Goal: Information Seeking & Learning: Learn about a topic

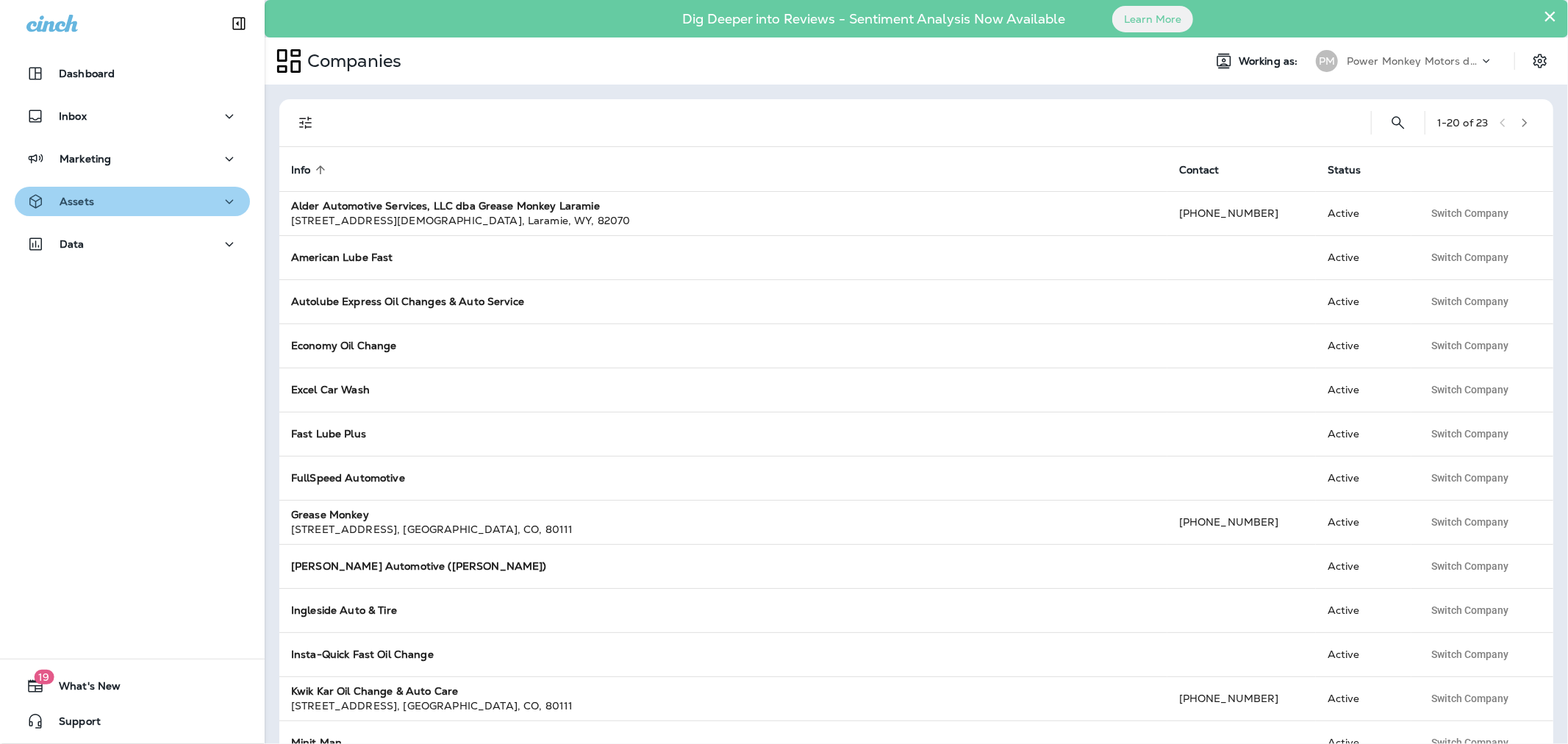
click at [153, 209] on div "Assets" at bounding box center [133, 201] width 211 height 18
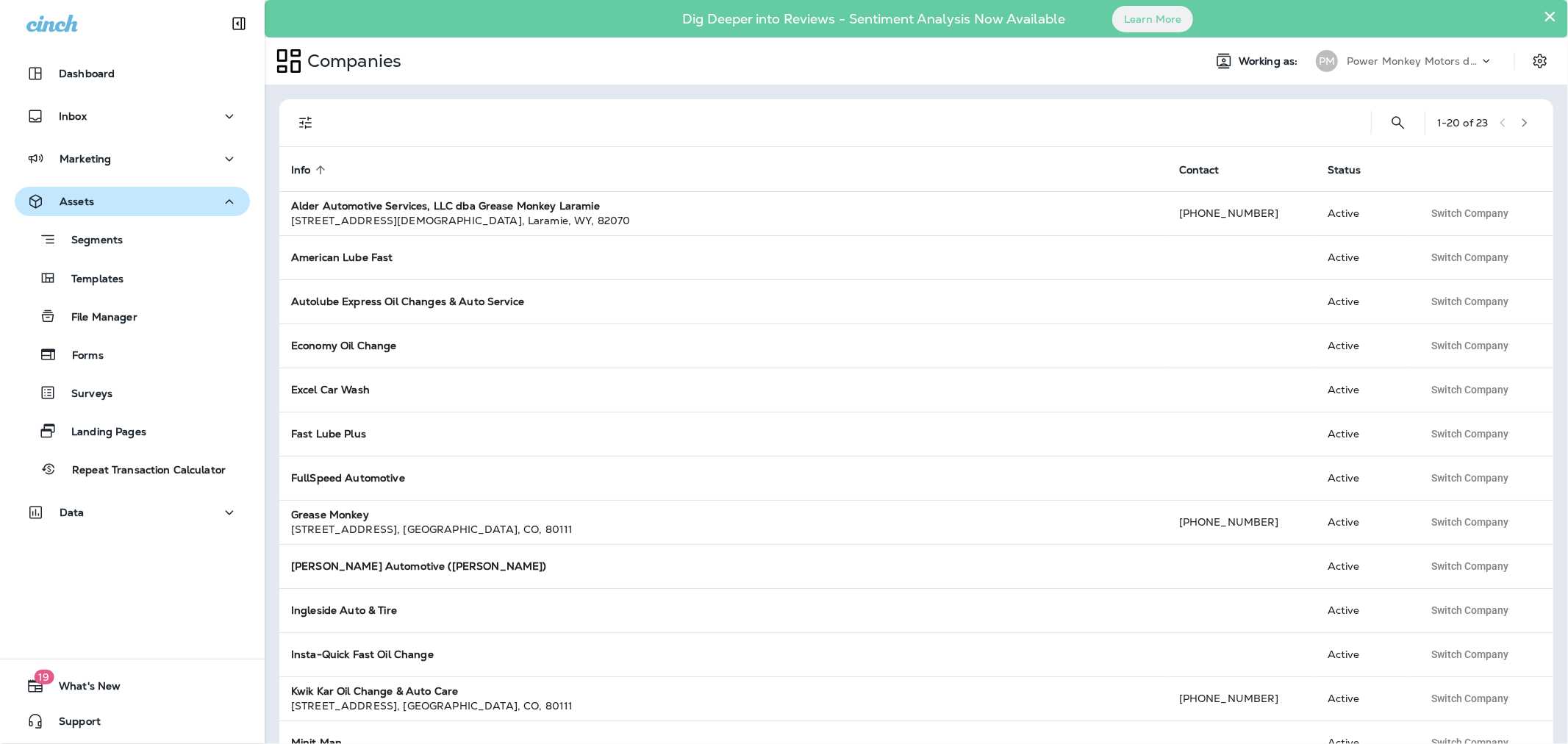
click at [156, 208] on div "Assets" at bounding box center [133, 201] width 211 height 18
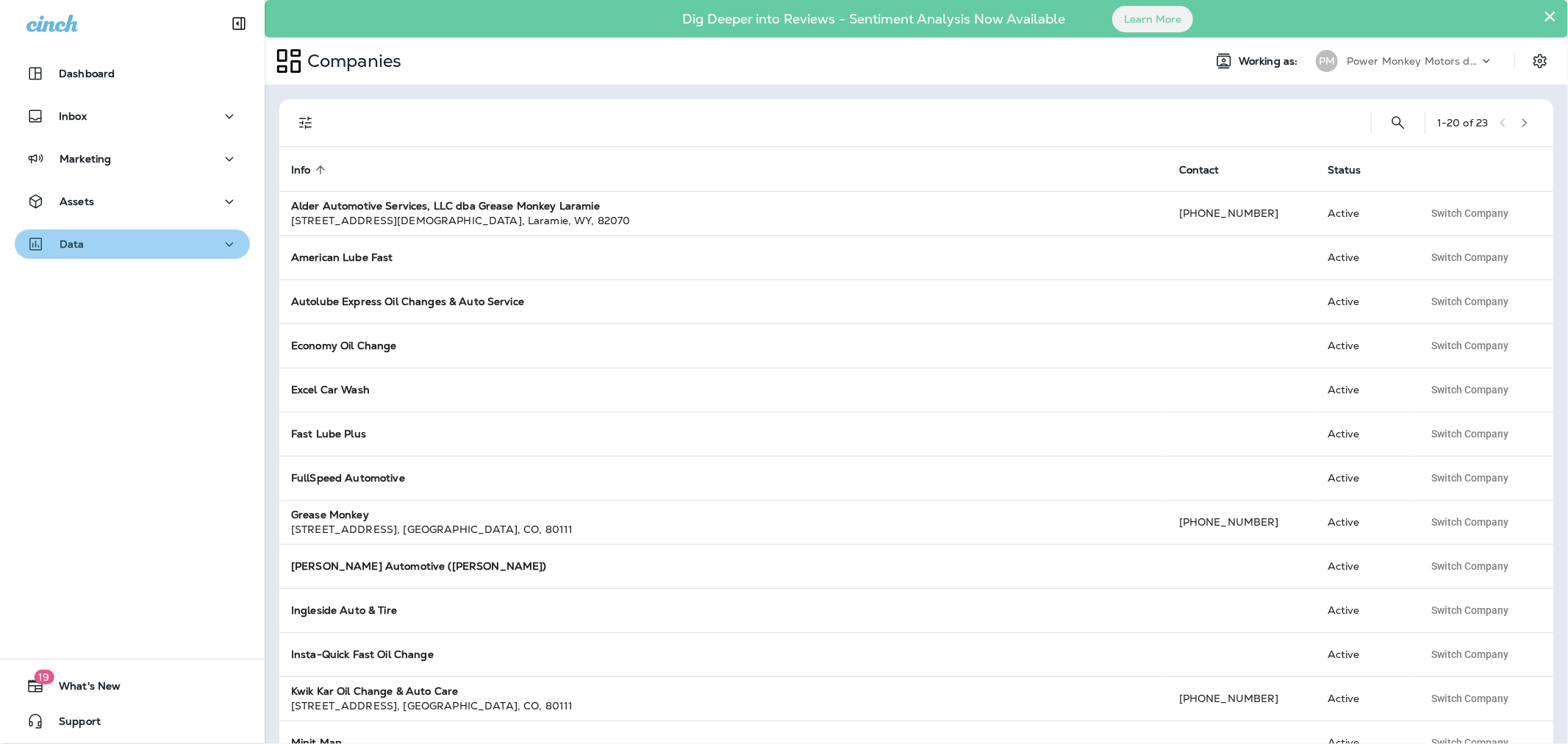
click at [169, 240] on div "Data" at bounding box center [133, 244] width 211 height 18
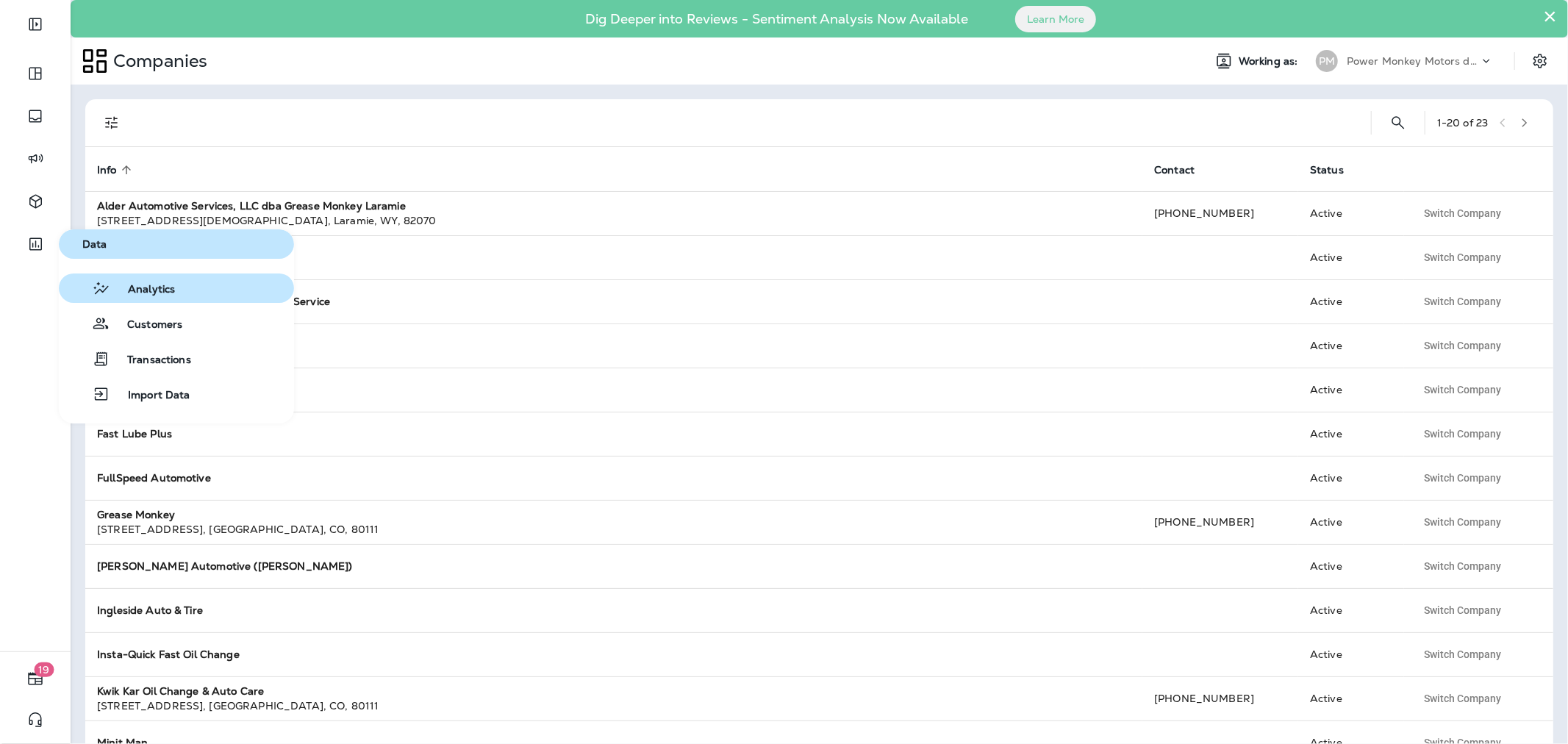
click at [116, 295] on span "Analytics" at bounding box center [143, 290] width 65 height 14
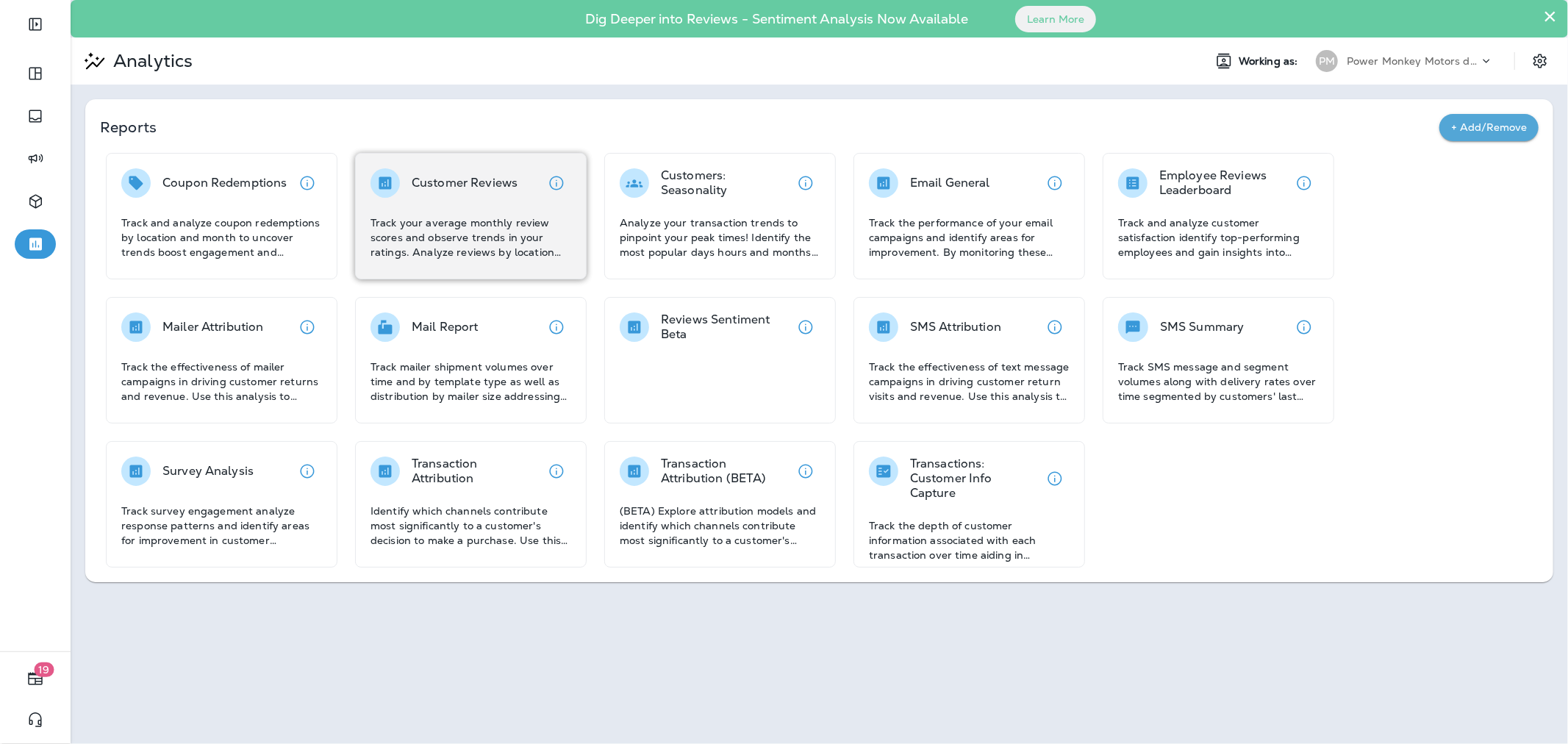
click at [486, 204] on div "Customer Reviews Track your average monthly review scores and observe trends in…" at bounding box center [470, 213] width 200 height 91
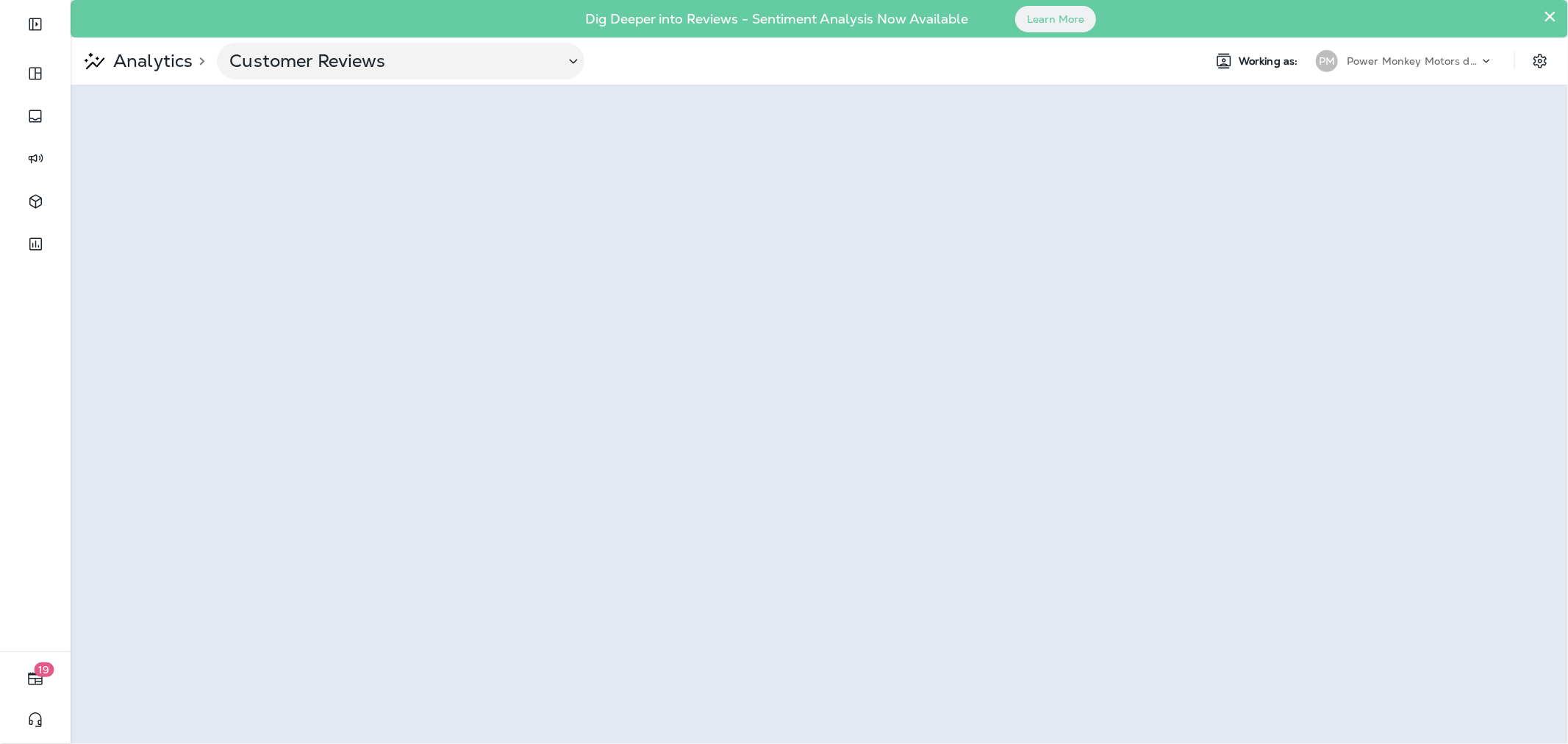
click at [161, 65] on p "Analytics" at bounding box center [151, 61] width 86 height 22
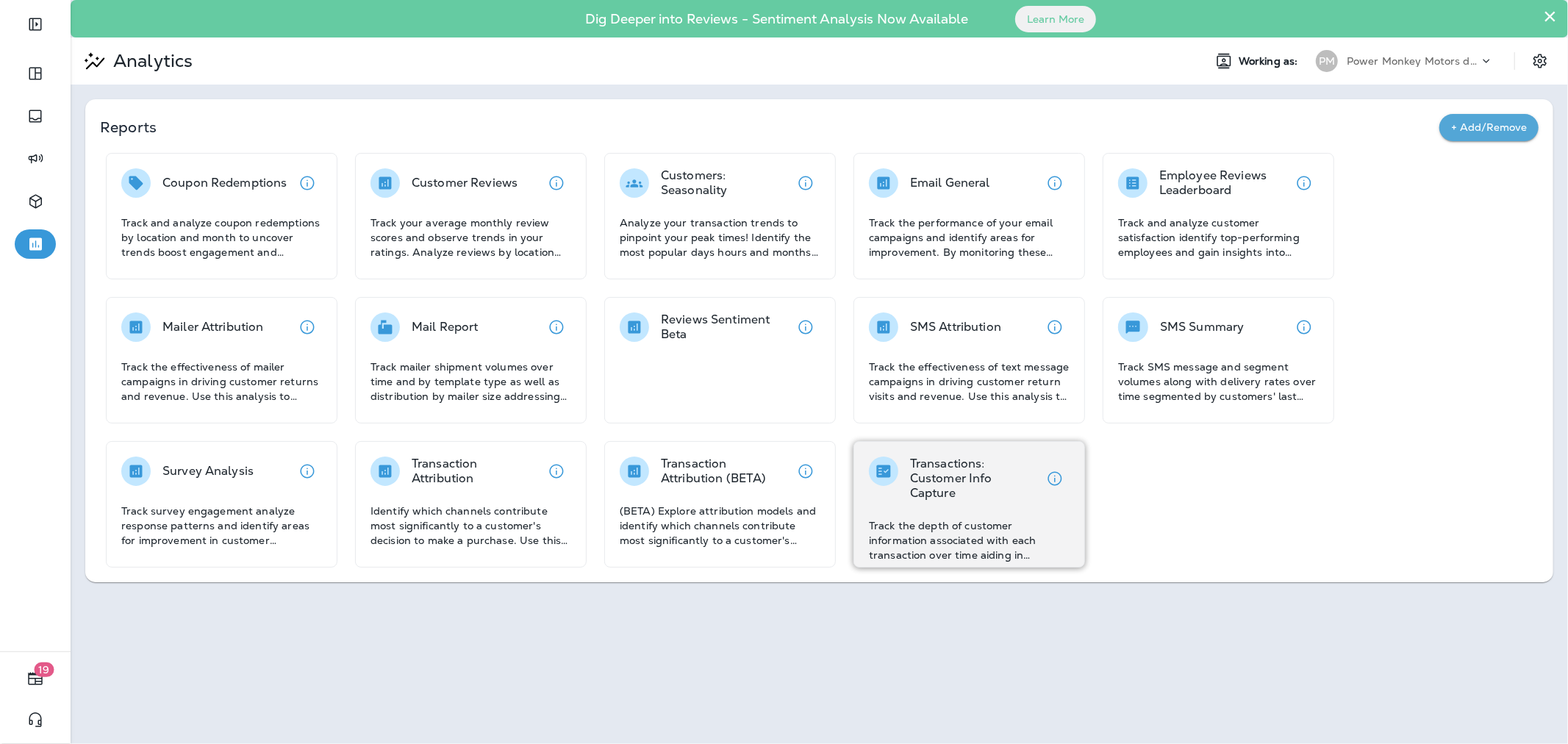
click at [966, 491] on p "Transactions: Customer Info Capture" at bounding box center [975, 479] width 130 height 44
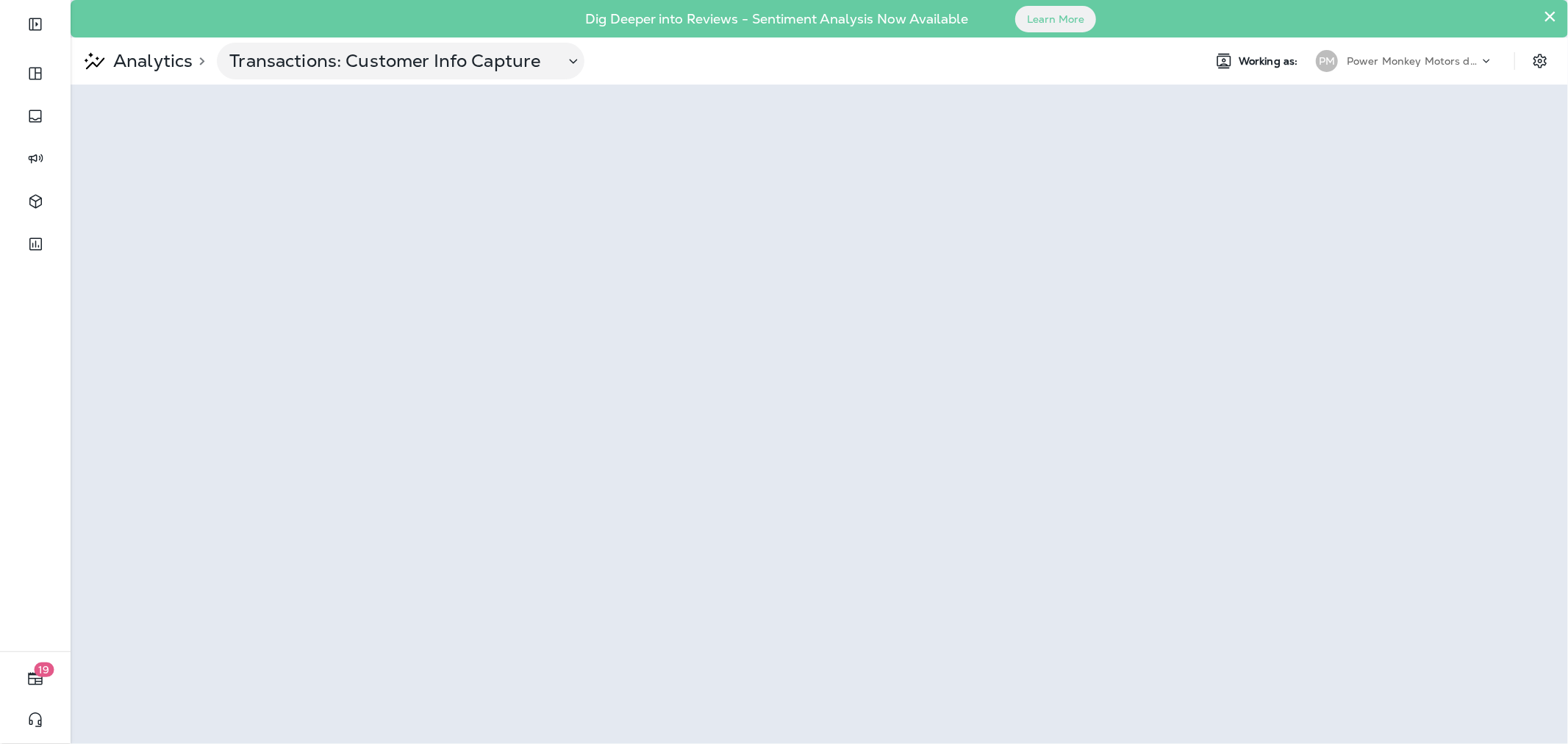
click at [1397, 62] on p "Power Monkey Motors dba Grease Monkey 1120" at bounding box center [1412, 61] width 133 height 12
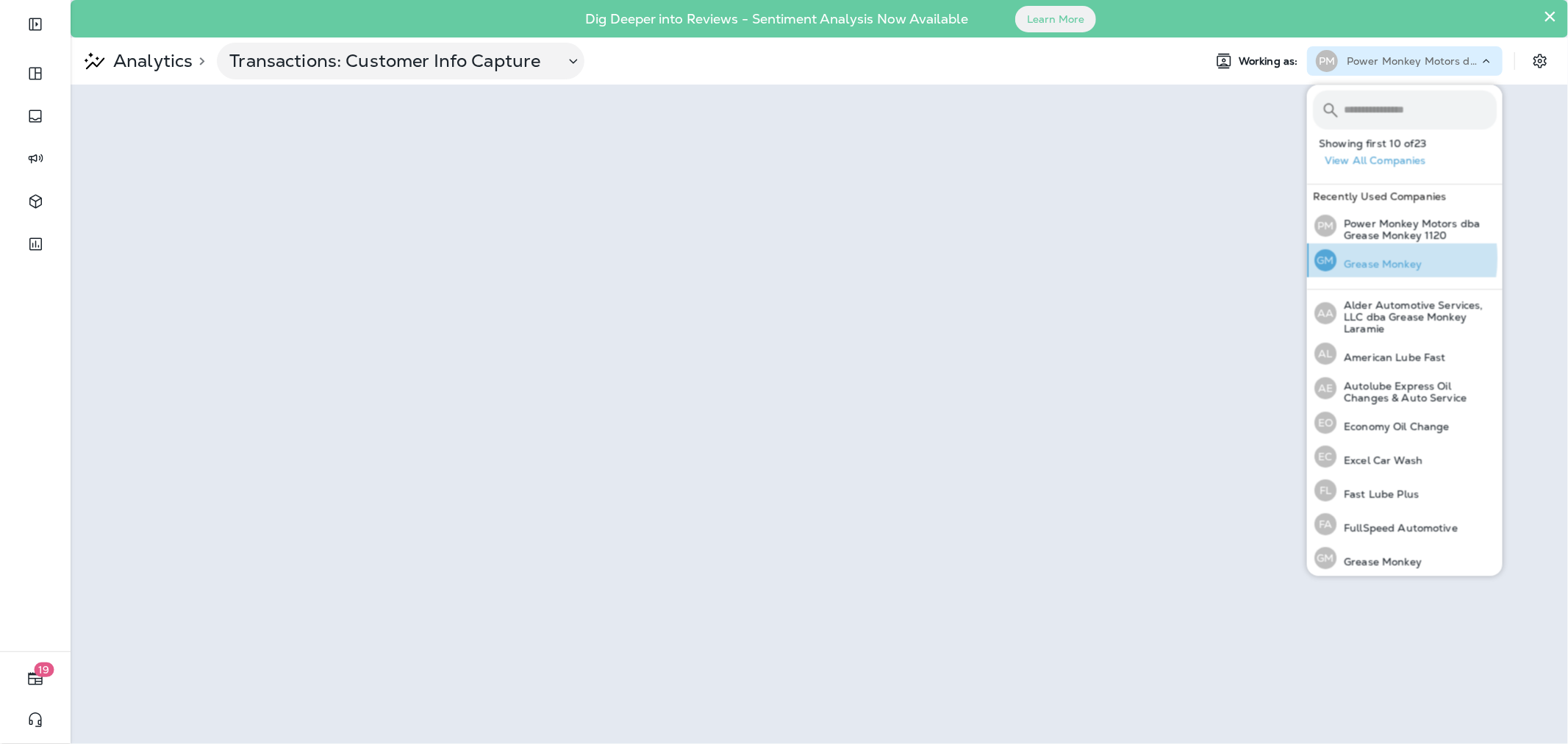
click at [1362, 258] on p "Grease Monkey" at bounding box center [1379, 264] width 86 height 12
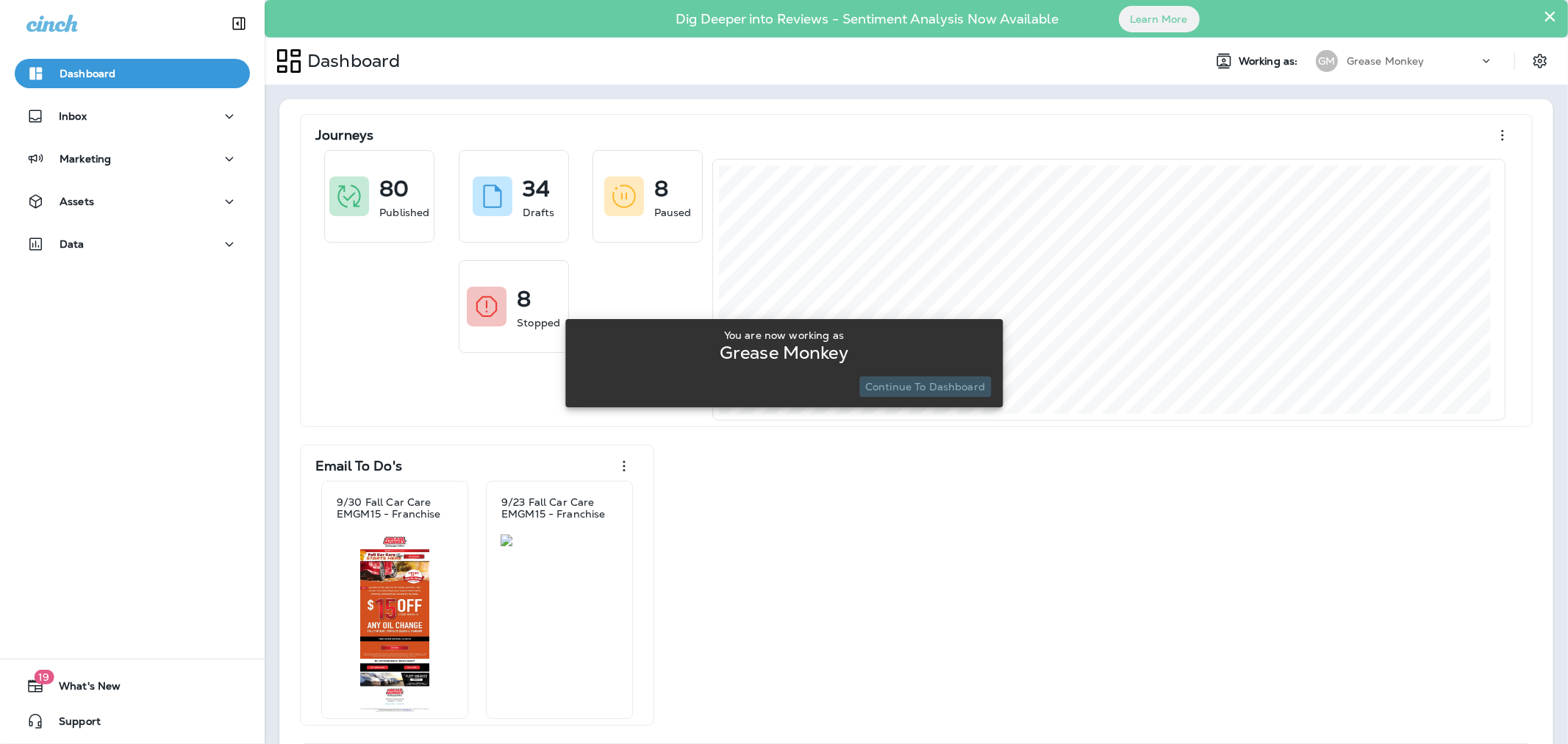
click at [944, 395] on button "Continue to Dashboard" at bounding box center [925, 386] width 132 height 21
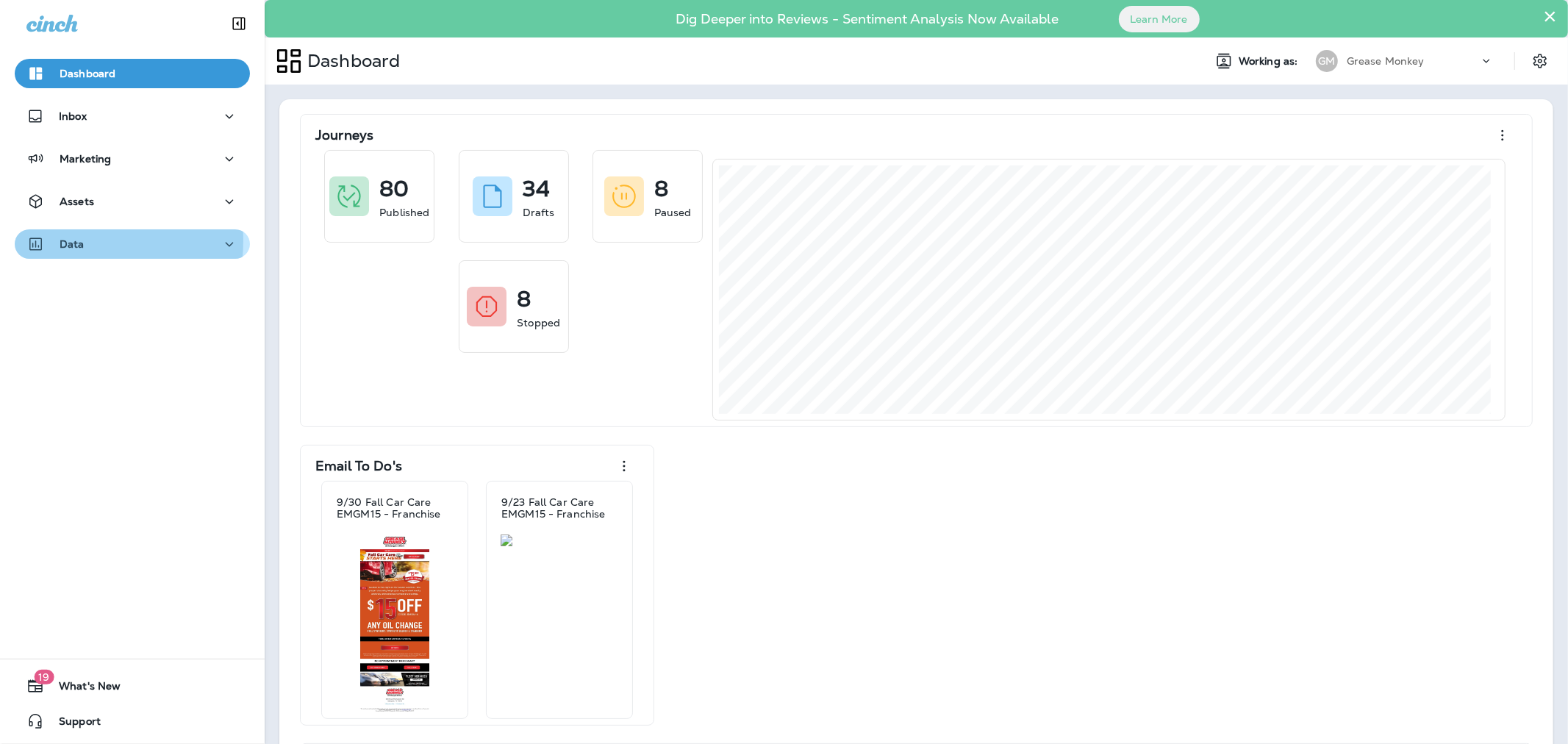
click at [55, 240] on div "Data" at bounding box center [56, 244] width 58 height 18
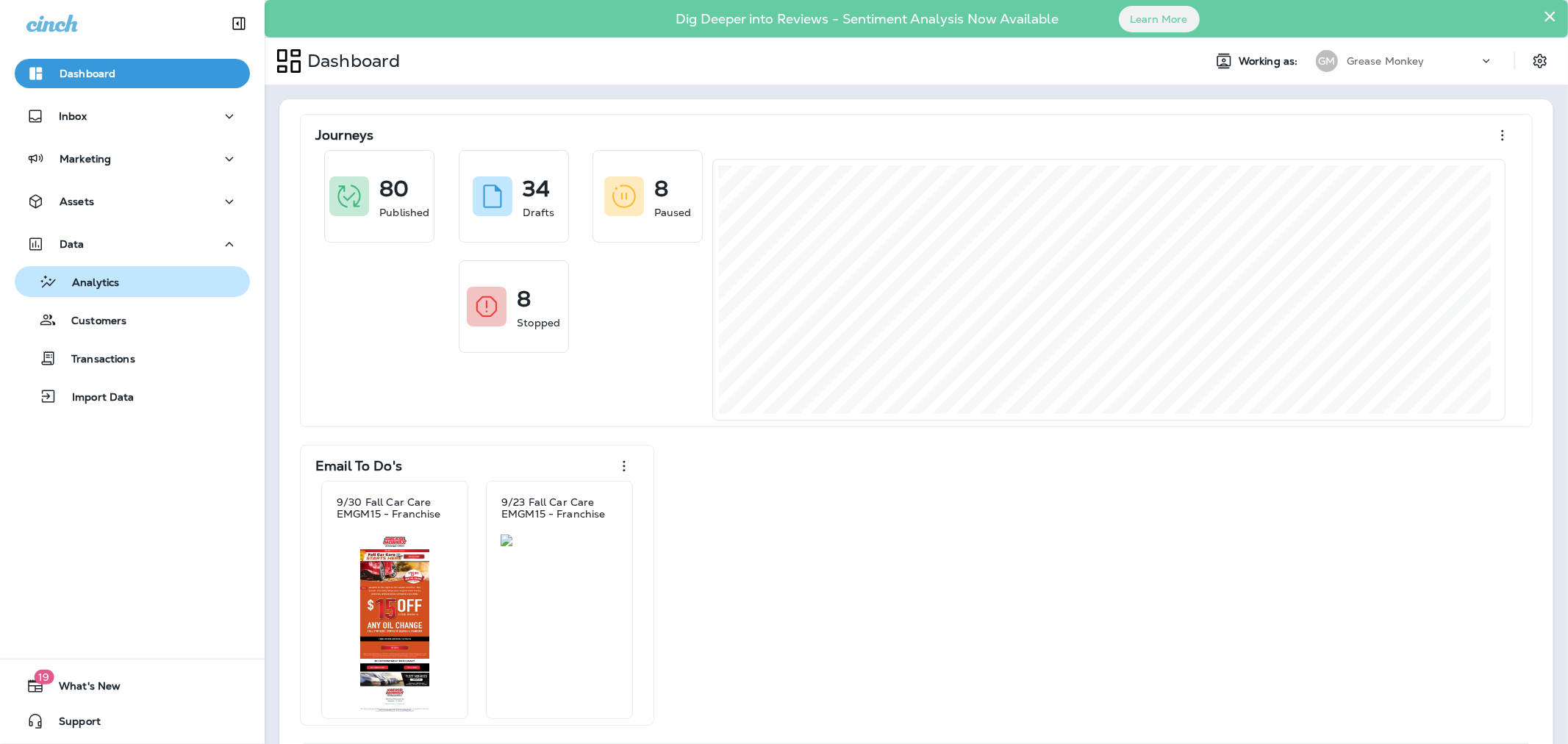
click at [60, 270] on div "Analytics" at bounding box center [70, 281] width 99 height 22
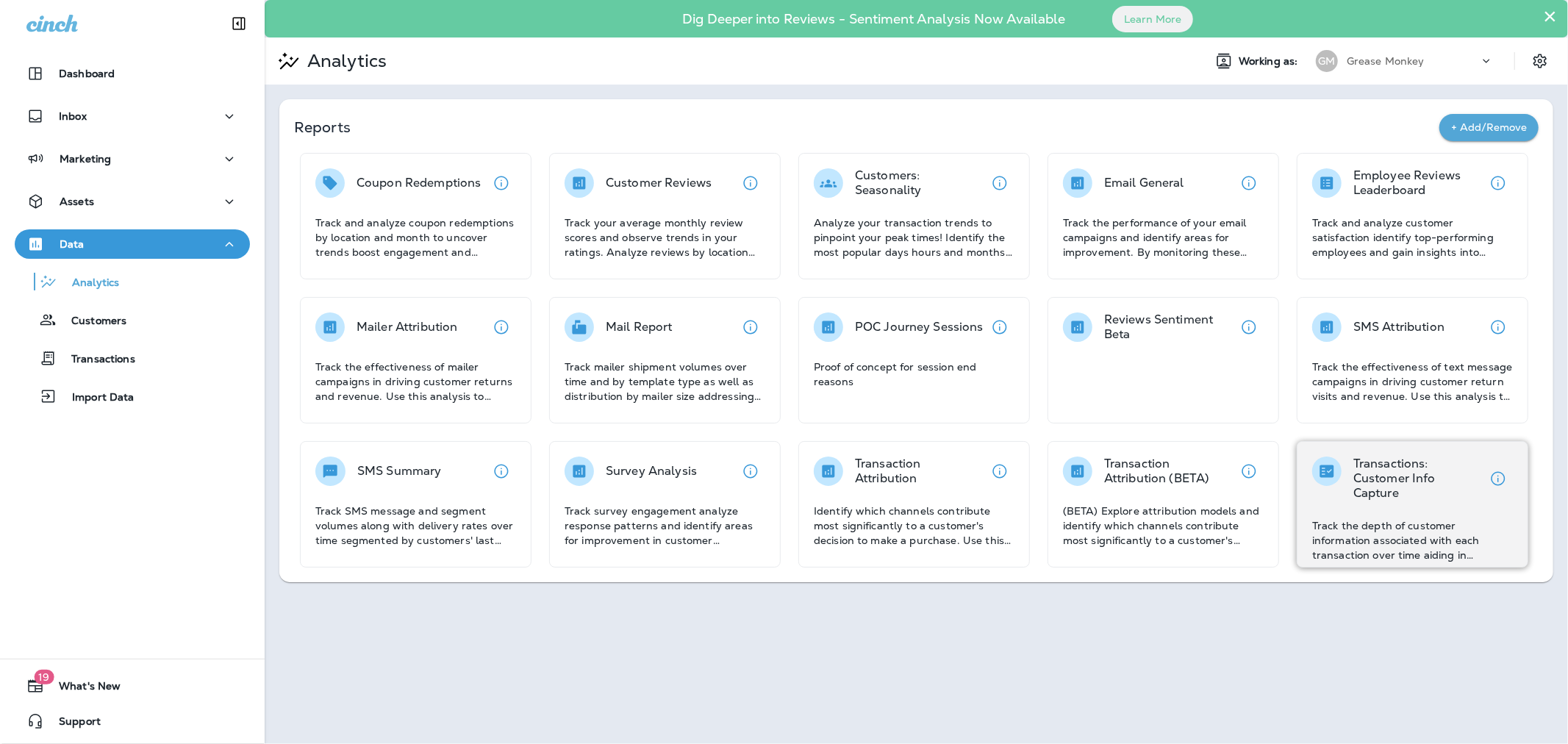
click at [1329, 503] on div "Transactions: Customer Info Capture Track the depth of customer information ass…" at bounding box center [1411, 510] width 200 height 106
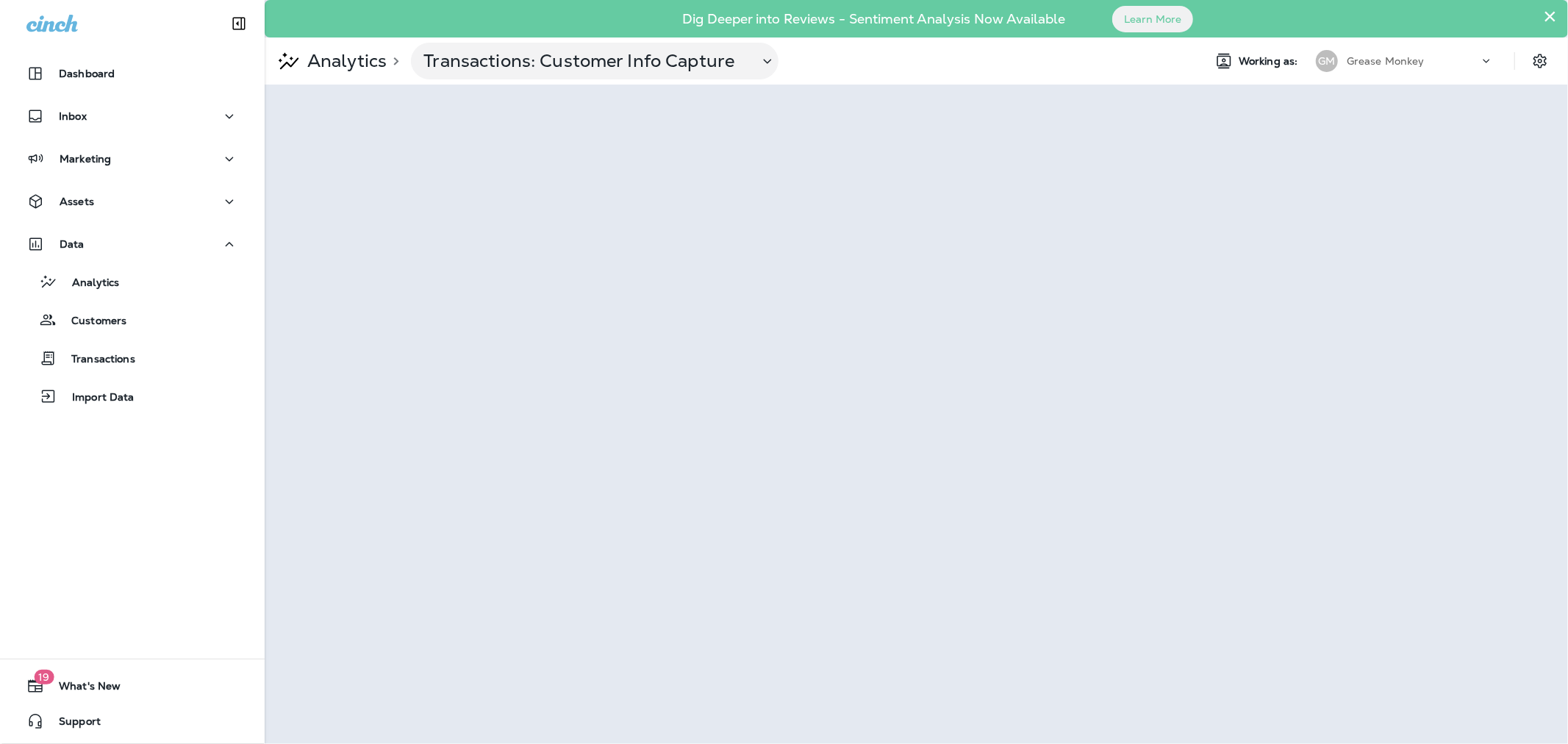
click at [361, 56] on p "Analytics" at bounding box center [344, 61] width 86 height 22
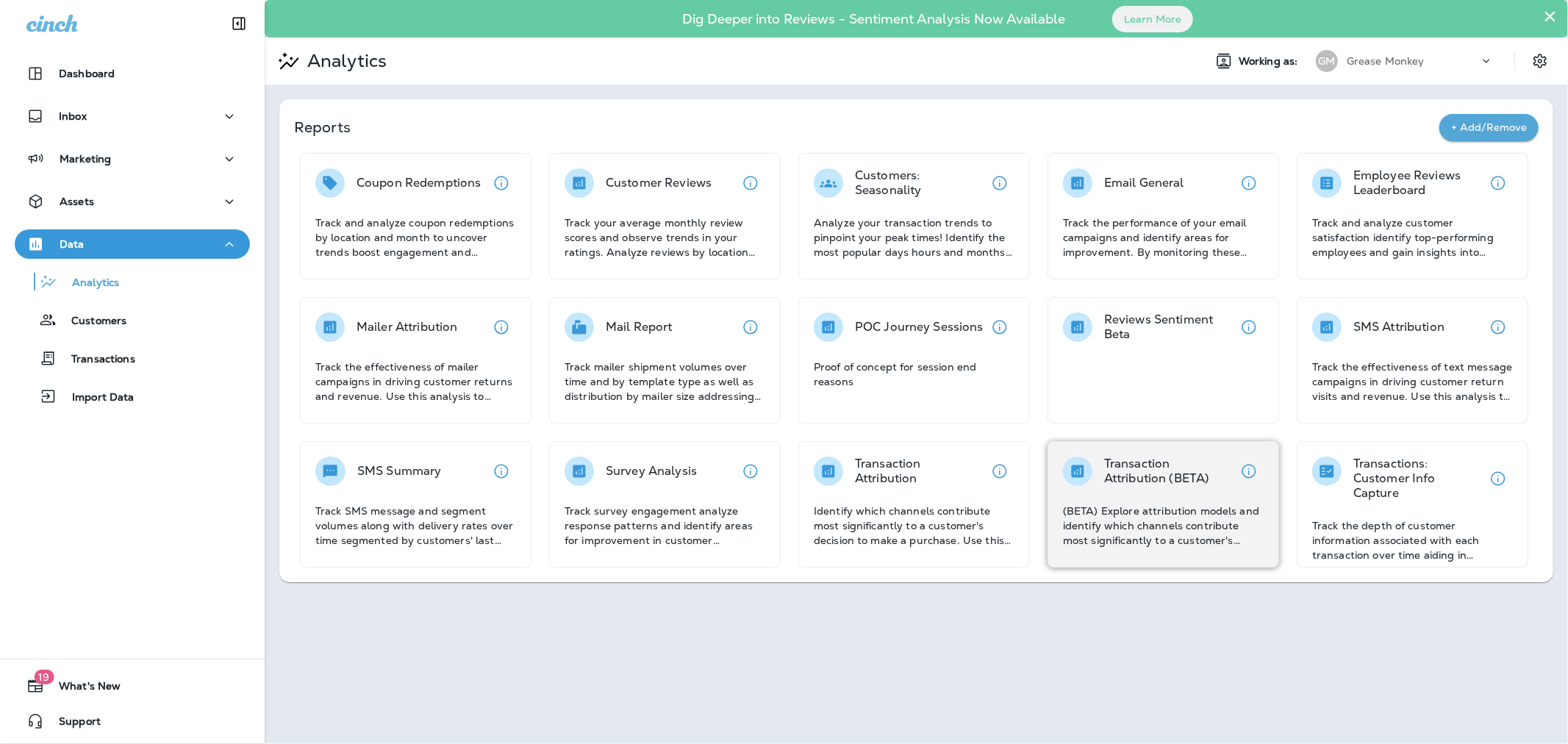
click at [1162, 522] on p "(BETA) Explore attribution models and identify which channels contribute most s…" at bounding box center [1162, 526] width 200 height 44
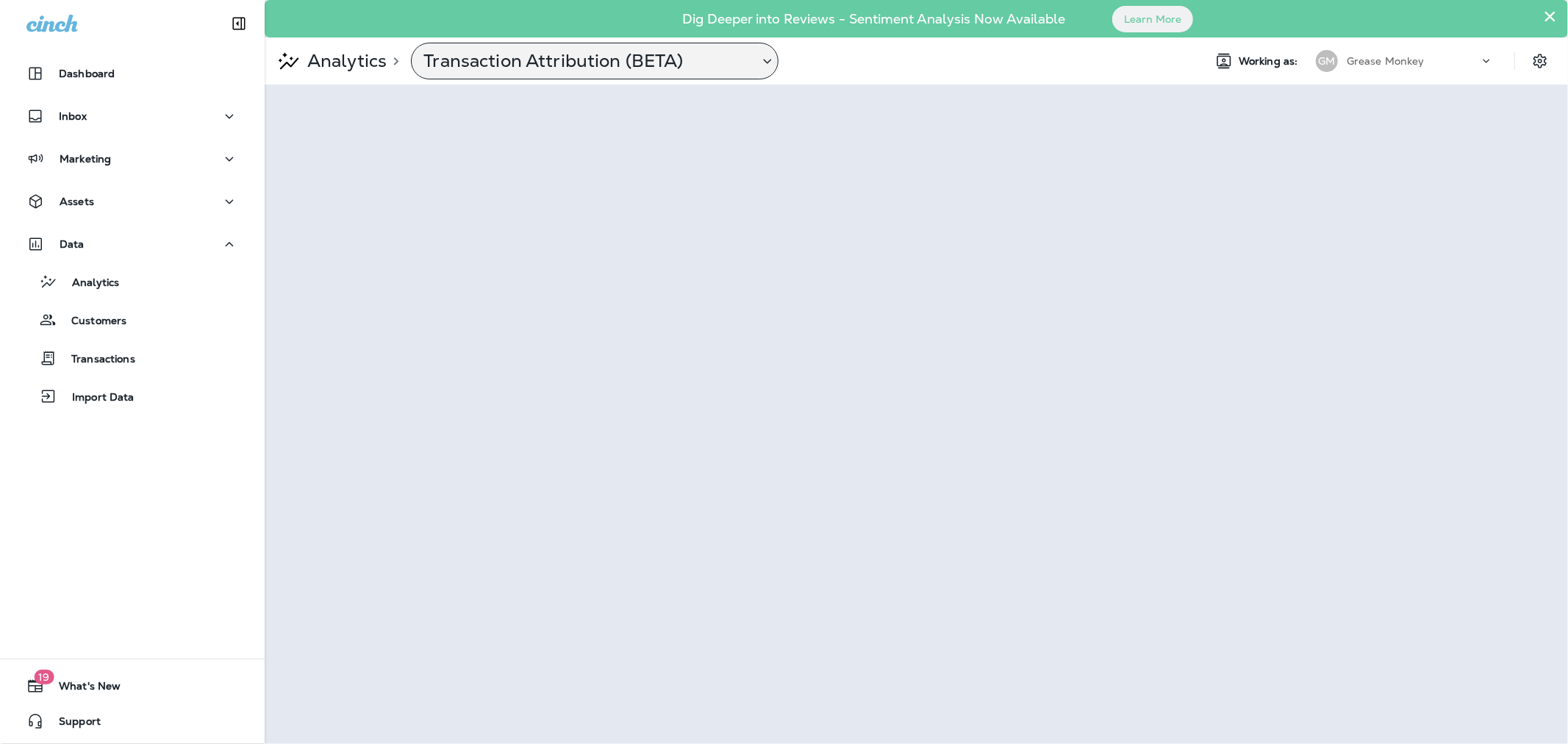
click at [723, 55] on p "Transaction Attribution (BETA)" at bounding box center [585, 61] width 323 height 22
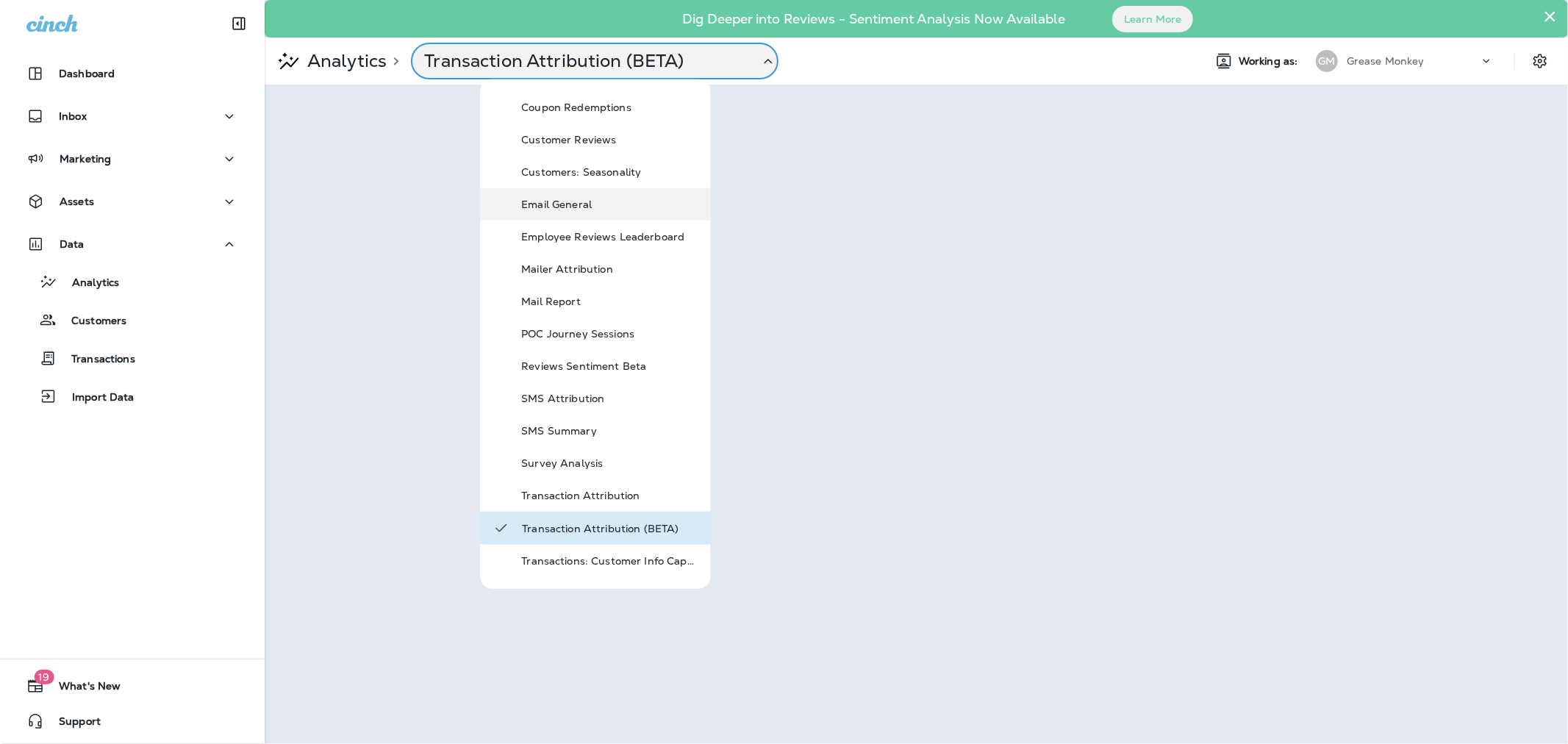
click at [578, 200] on p "Email General" at bounding box center [609, 204] width 176 height 12
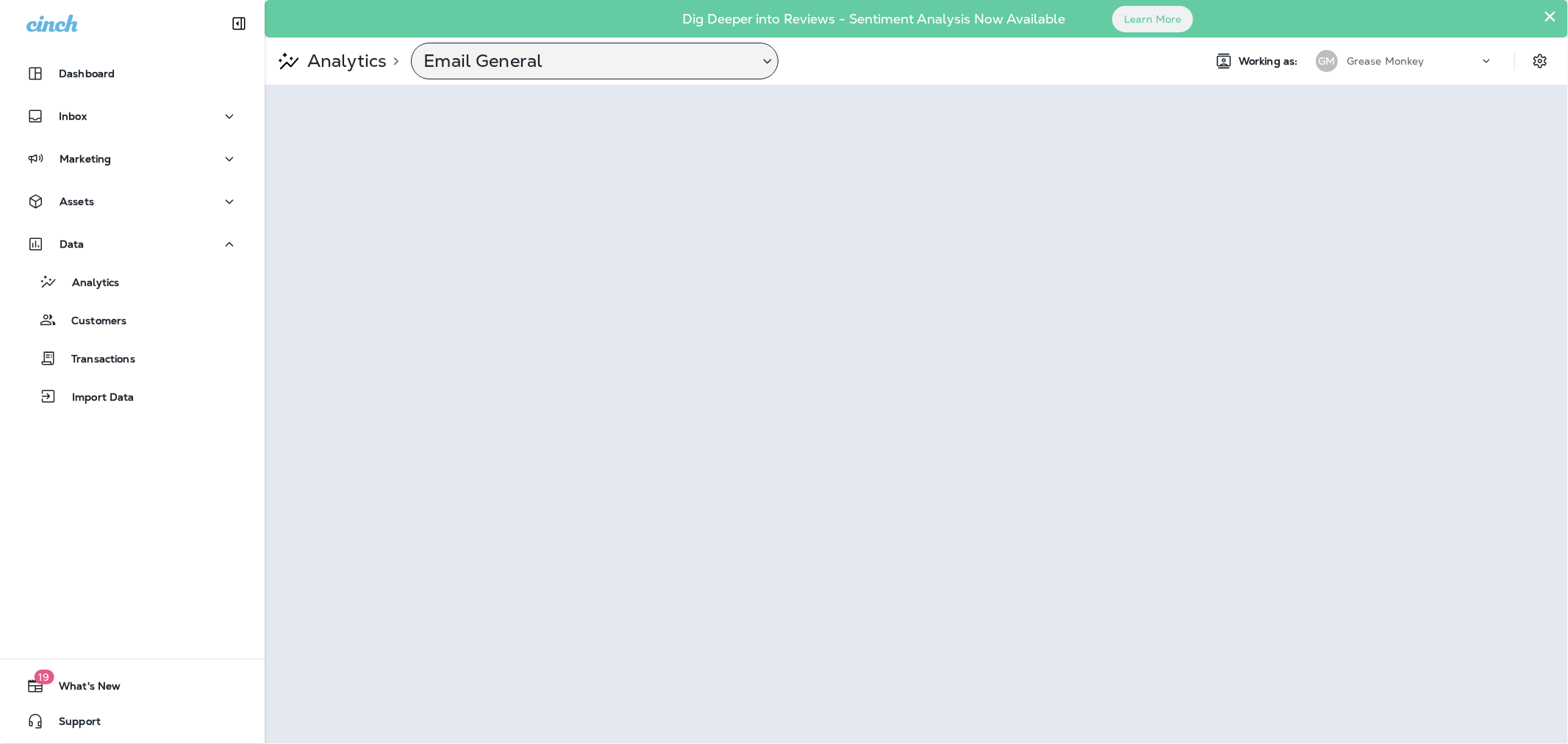
click at [629, 55] on p "Email General" at bounding box center [585, 61] width 323 height 22
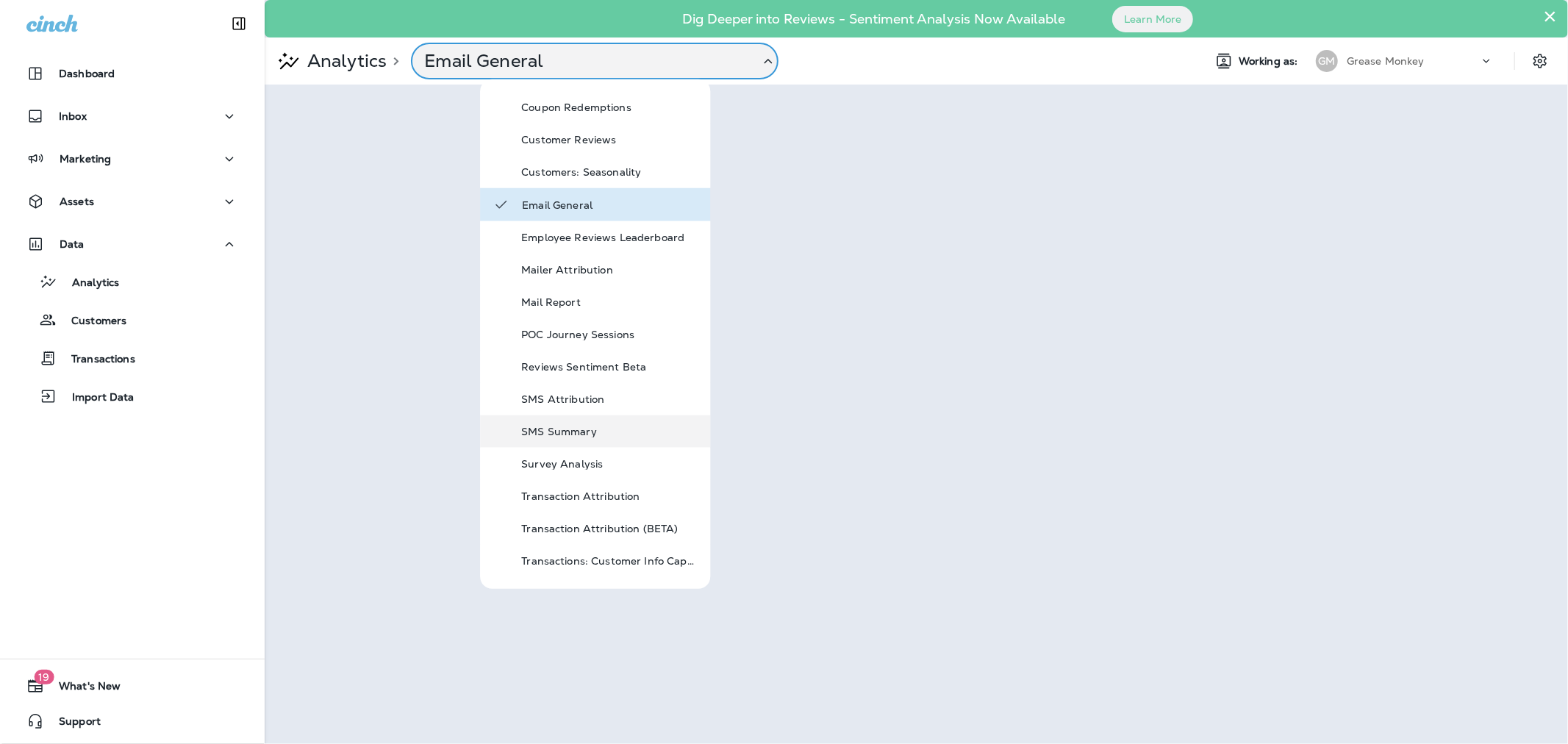
click at [597, 435] on p "SMS Summary" at bounding box center [609, 432] width 176 height 12
